Goal: Use online tool/utility: Utilize a website feature to perform a specific function

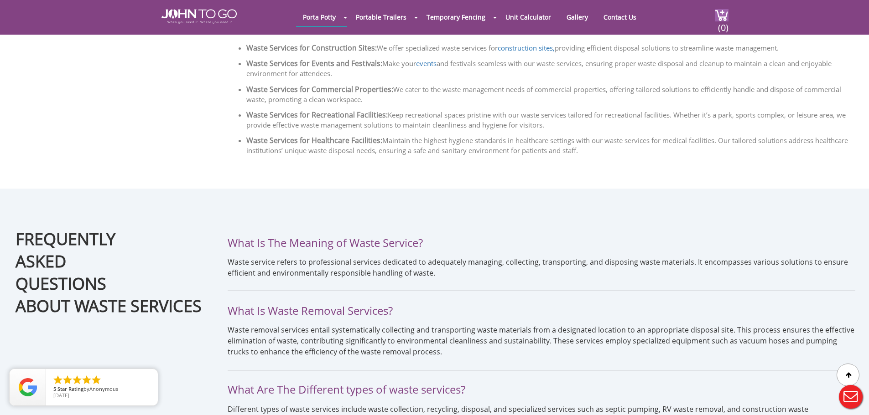
scroll to position [1277, 0]
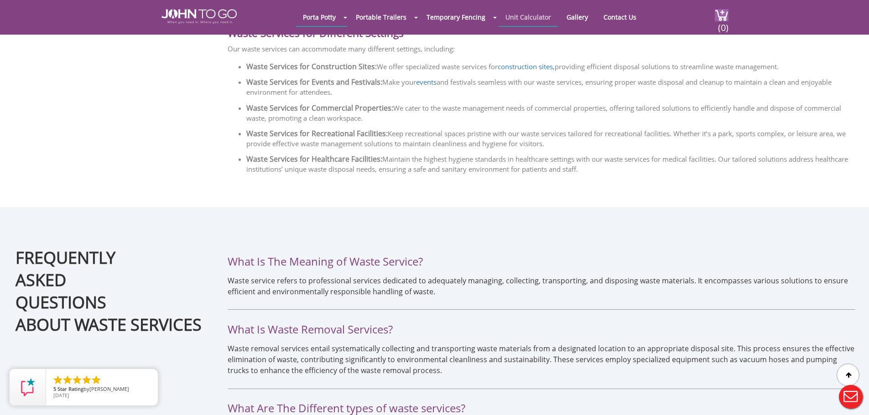
click at [513, 17] on link "Unit Calculator" at bounding box center [527, 17] width 59 height 18
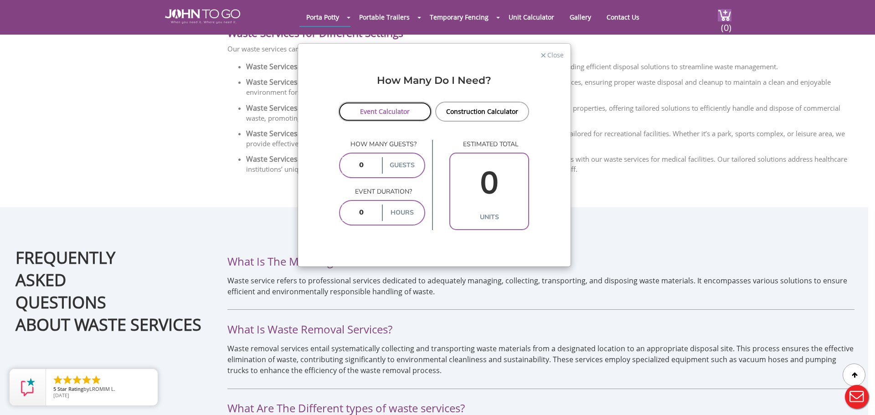
click at [383, 109] on link "Event Calculator" at bounding box center [385, 112] width 94 height 20
click at [370, 164] on input "number" at bounding box center [361, 165] width 38 height 16
type input "8000"
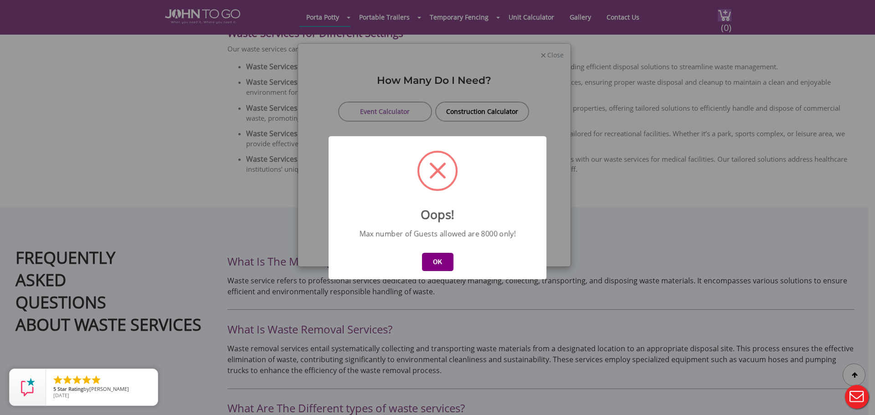
click at [436, 261] on button "OK" at bounding box center [437, 262] width 31 height 18
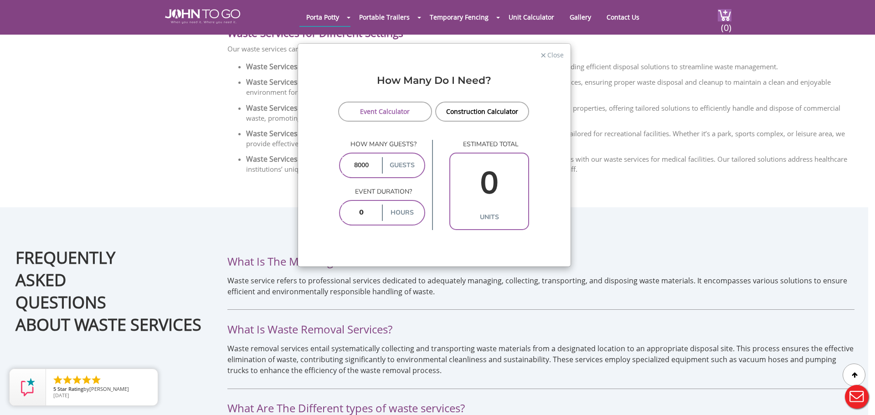
drag, startPoint x: 370, startPoint y: 166, endPoint x: 350, endPoint y: 166, distance: 20.1
click at [350, 166] on input "8000" at bounding box center [361, 165] width 38 height 16
click at [368, 211] on input "number" at bounding box center [361, 213] width 38 height 16
type input "2"
type input "37"
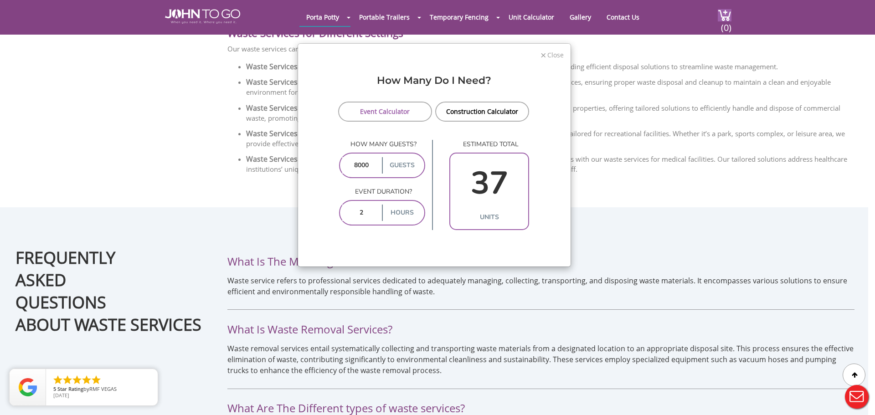
type input "2"
click at [550, 55] on span "Close" at bounding box center [555, 54] width 17 height 9
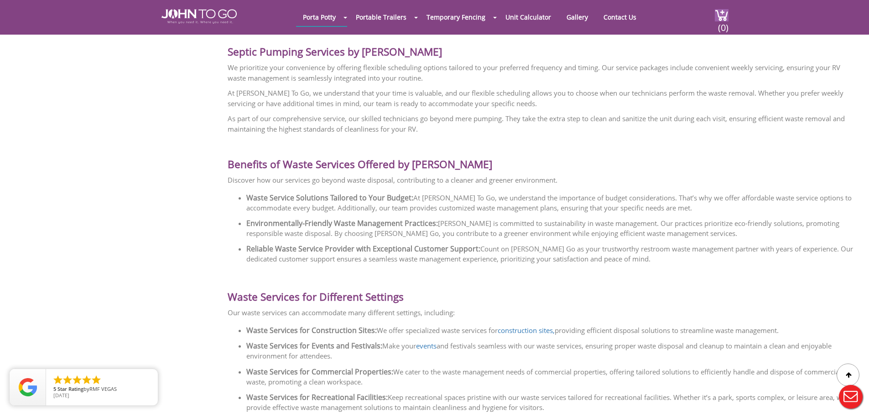
scroll to position [1003, 0]
